Goal: Task Accomplishment & Management: Manage account settings

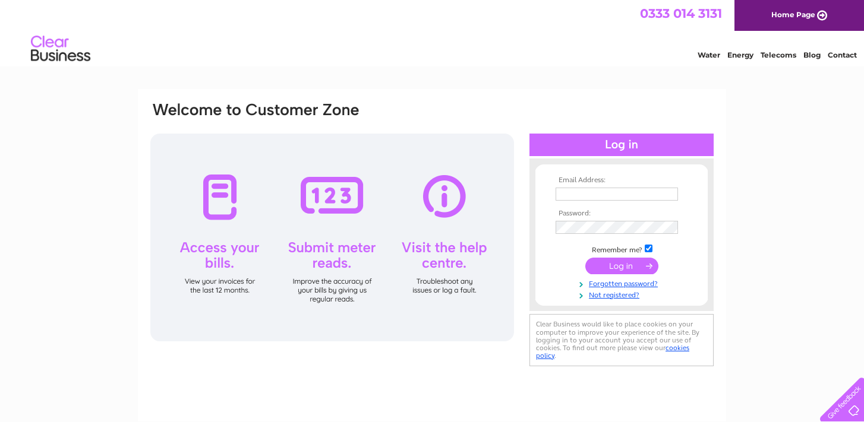
click at [577, 191] on input "text" at bounding box center [616, 194] width 122 height 13
click at [661, 196] on input "steven.baker@ovo.com" at bounding box center [616, 194] width 122 height 13
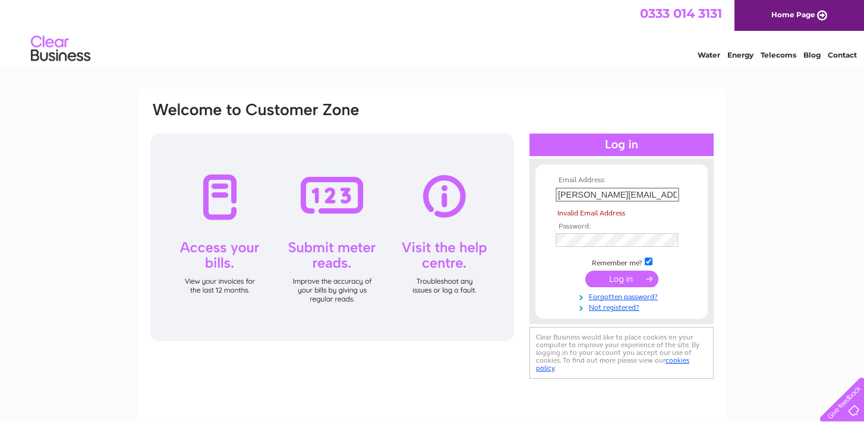
type input "steven.baker@ovo.com"
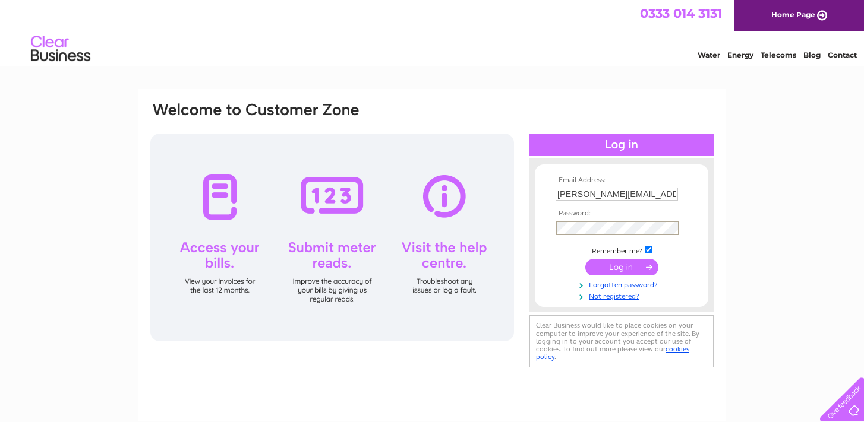
click at [585, 259] on input "submit" at bounding box center [621, 267] width 73 height 17
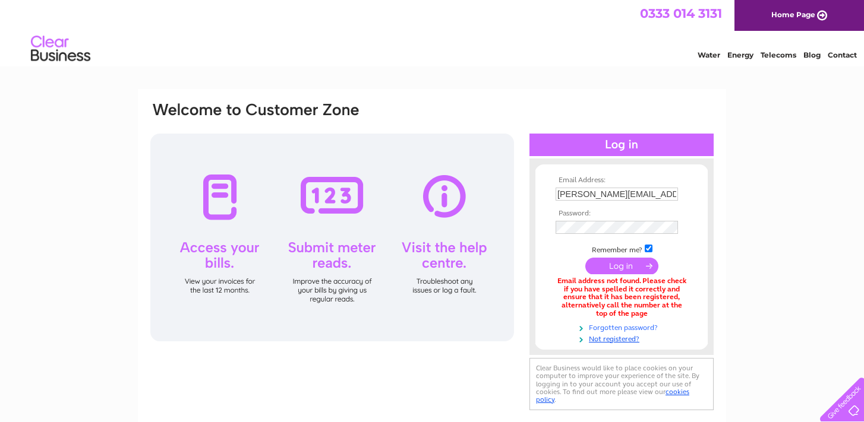
click at [619, 327] on link "Forgotten password?" at bounding box center [622, 326] width 135 height 11
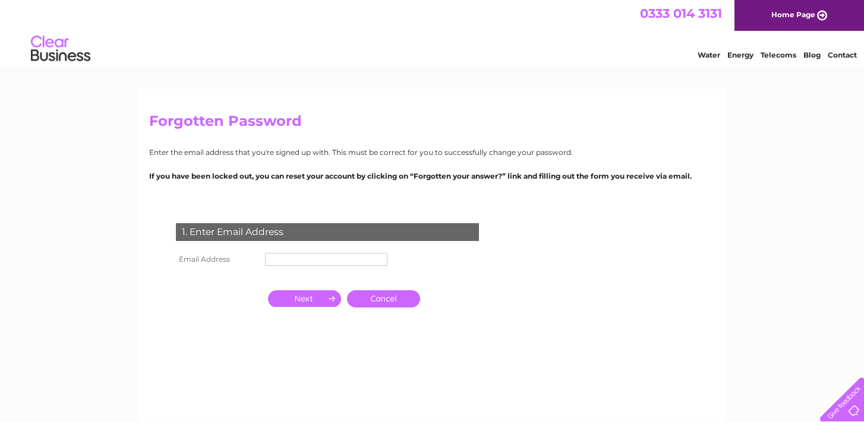
click at [292, 257] on input "text" at bounding box center [326, 259] width 122 height 13
click at [292, 296] on input "button" at bounding box center [304, 300] width 73 height 17
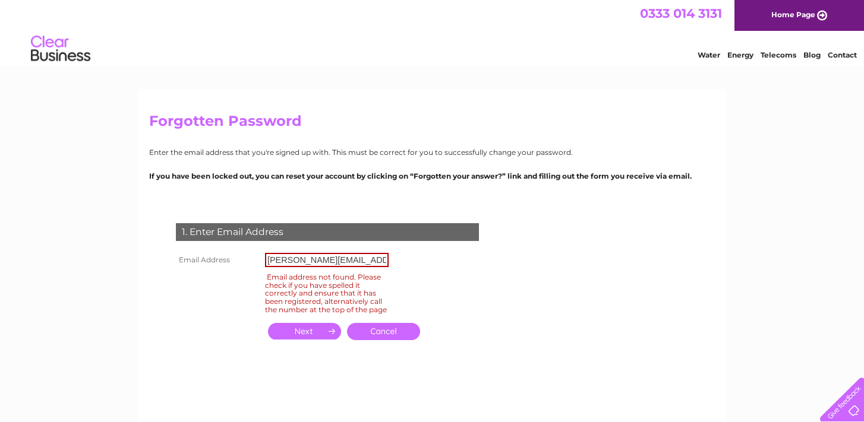
click at [340, 263] on input "steven.baker@ovo.com" at bounding box center [327, 260] width 124 height 14
click at [337, 260] on input "steven.baker@ovo.com" at bounding box center [327, 260] width 124 height 14
type input "[PERSON_NAME][EMAIL_ADDRESS][PERSON_NAME][DOMAIN_NAME]"
click at [283, 340] on input "button" at bounding box center [304, 331] width 73 height 17
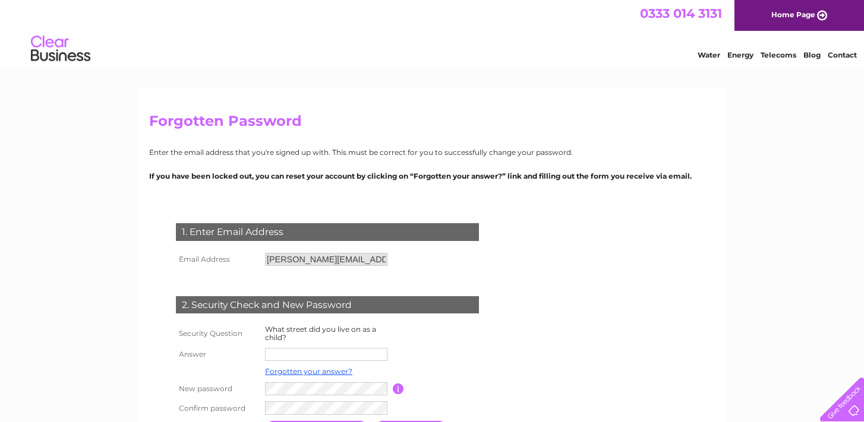
click at [418, 351] on td at bounding box center [446, 354] width 106 height 19
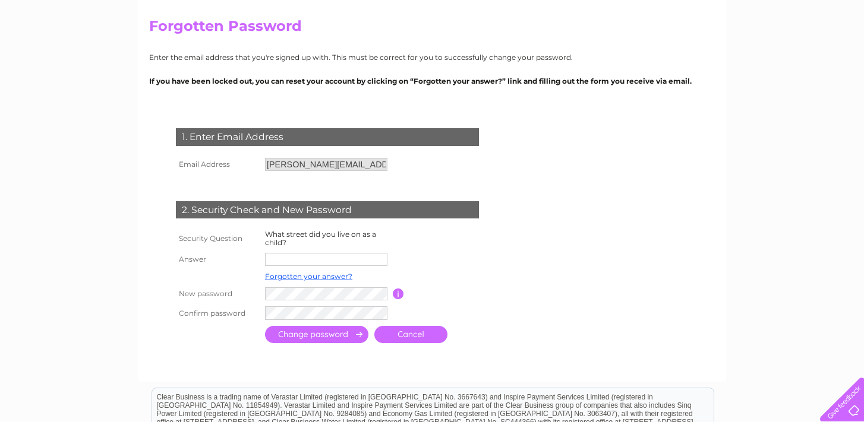
scroll to position [119, 0]
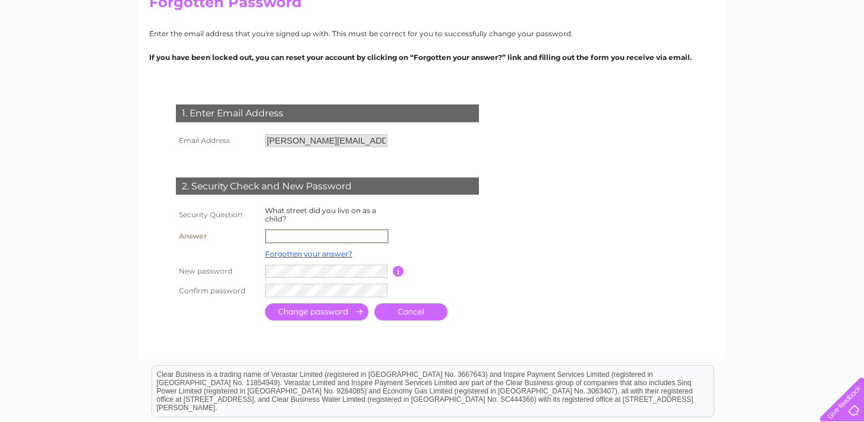
click at [287, 236] on input "text" at bounding box center [327, 236] width 124 height 14
type input "Moor Park"
click at [315, 309] on input "submit" at bounding box center [316, 310] width 103 height 17
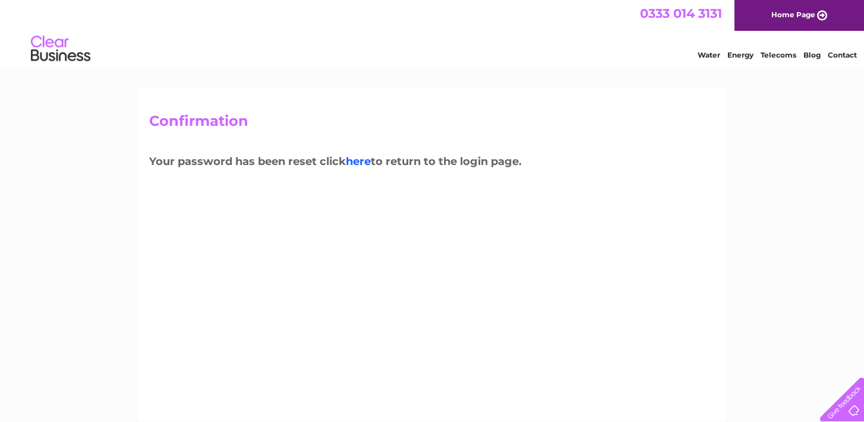
click at [366, 163] on link "here" at bounding box center [358, 161] width 25 height 13
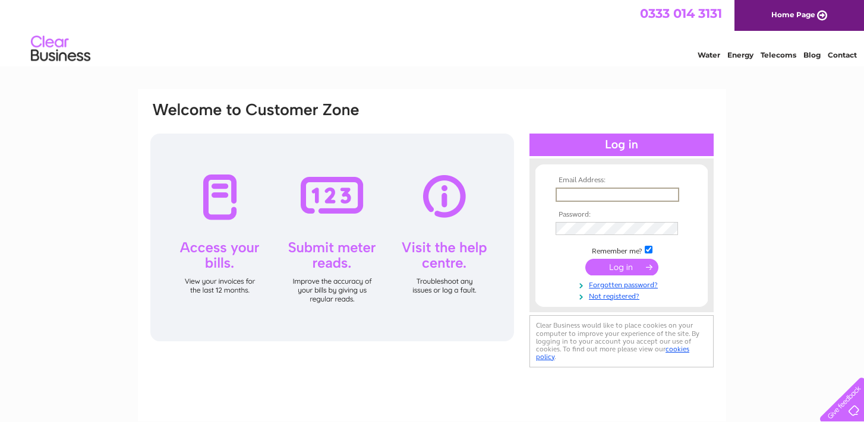
click at [579, 191] on input "text" at bounding box center [617, 195] width 124 height 14
type input "[PERSON_NAME][EMAIL_ADDRESS][PERSON_NAME][DOMAIN_NAME]"
click at [609, 268] on input "submit" at bounding box center [621, 266] width 73 height 17
